Goal: Check status

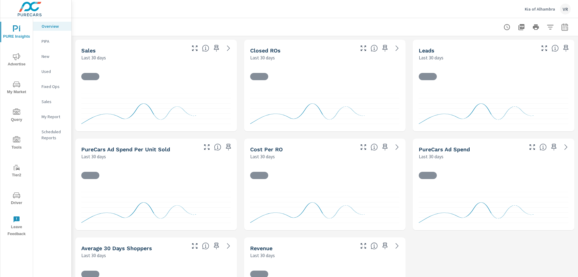
click at [15, 193] on icon "nav menu" at bounding box center [16, 195] width 7 height 7
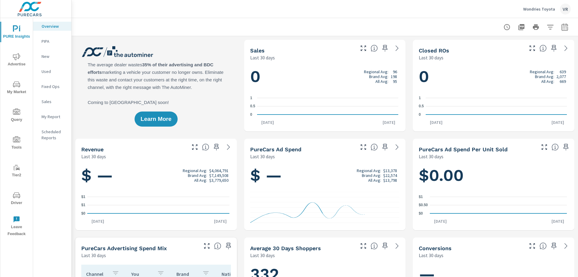
scroll to position [0, 0]
click at [20, 199] on span "Driver" at bounding box center [16, 199] width 29 height 15
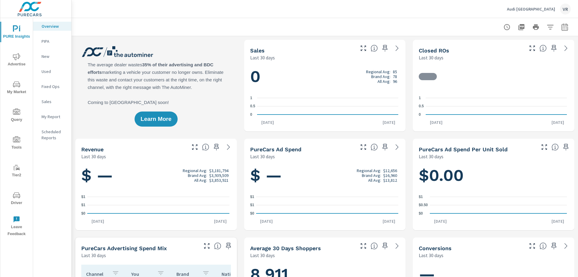
click at [18, 196] on icon "nav menu" at bounding box center [16, 195] width 7 height 7
click at [11, 196] on span "Driver" at bounding box center [16, 199] width 29 height 15
